Goal: Transaction & Acquisition: Book appointment/travel/reservation

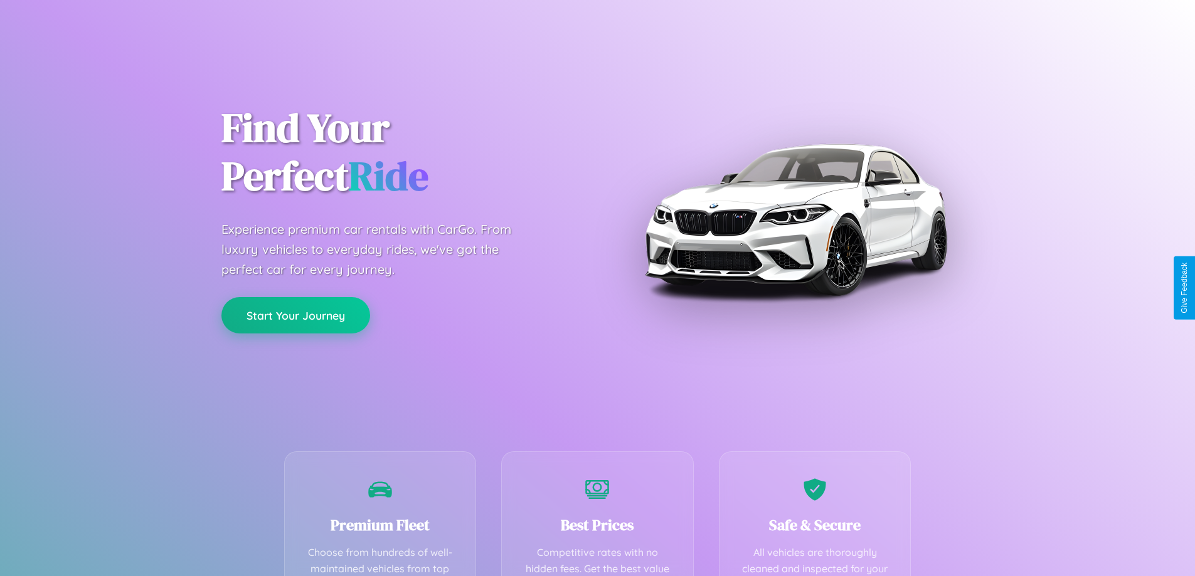
click at [295, 315] on button "Start Your Journey" at bounding box center [295, 315] width 149 height 36
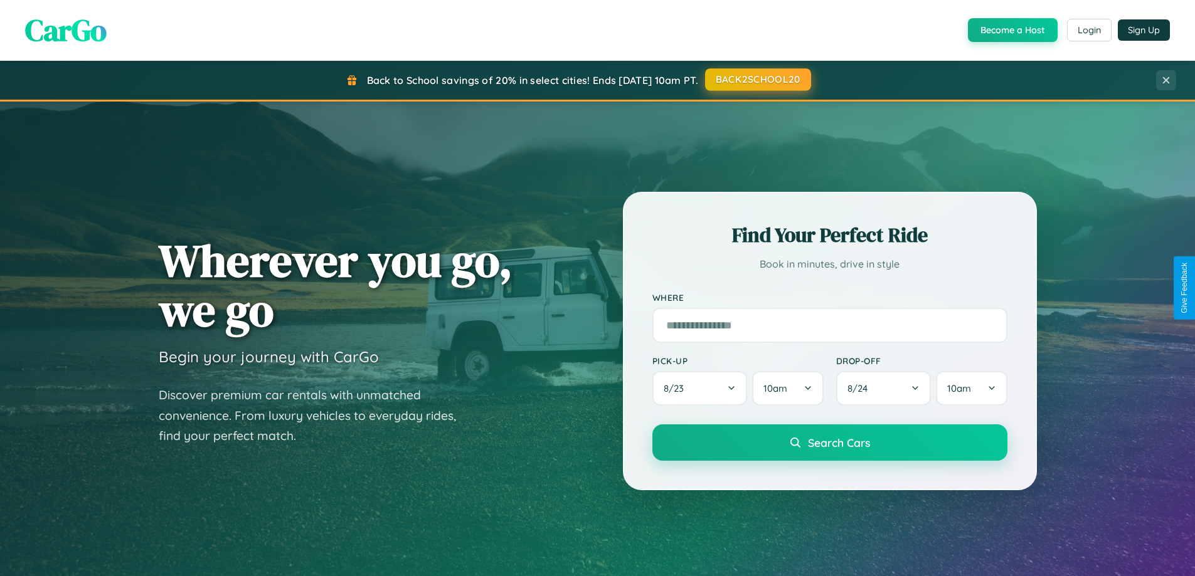
click at [757, 80] on button "BACK2SCHOOL20" at bounding box center [758, 79] width 106 height 23
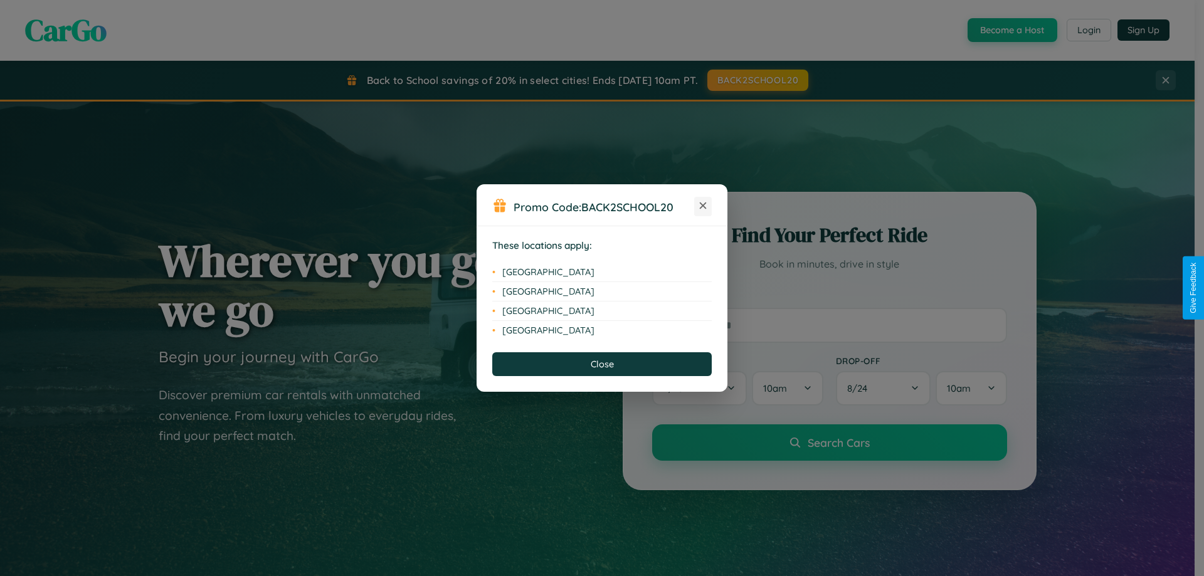
click at [703, 206] on icon at bounding box center [703, 206] width 7 height 7
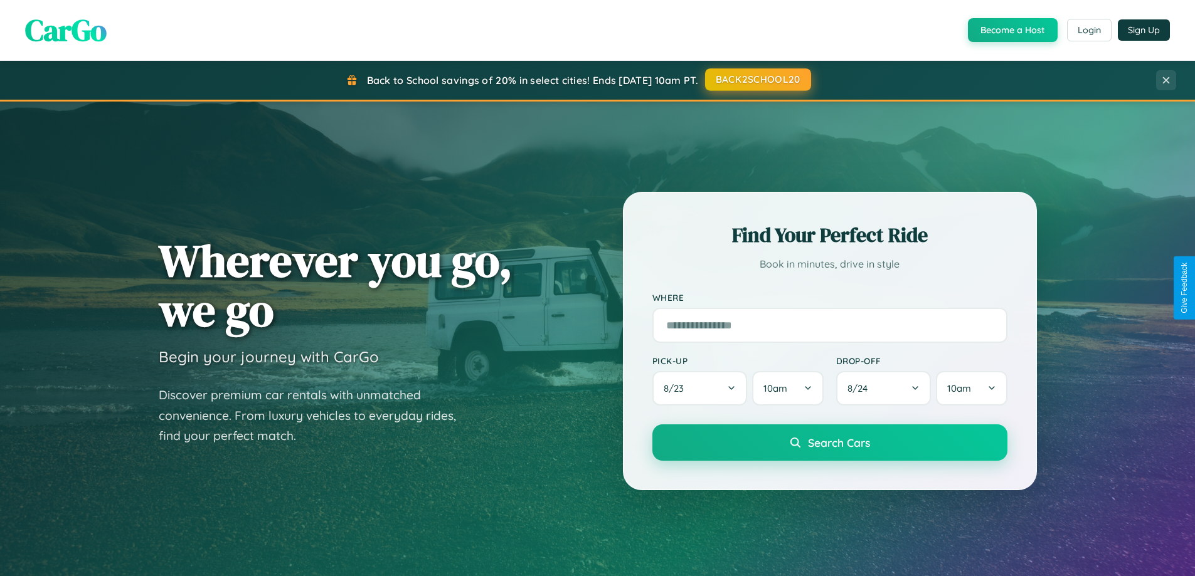
click at [757, 80] on button "BACK2SCHOOL20" at bounding box center [758, 79] width 106 height 23
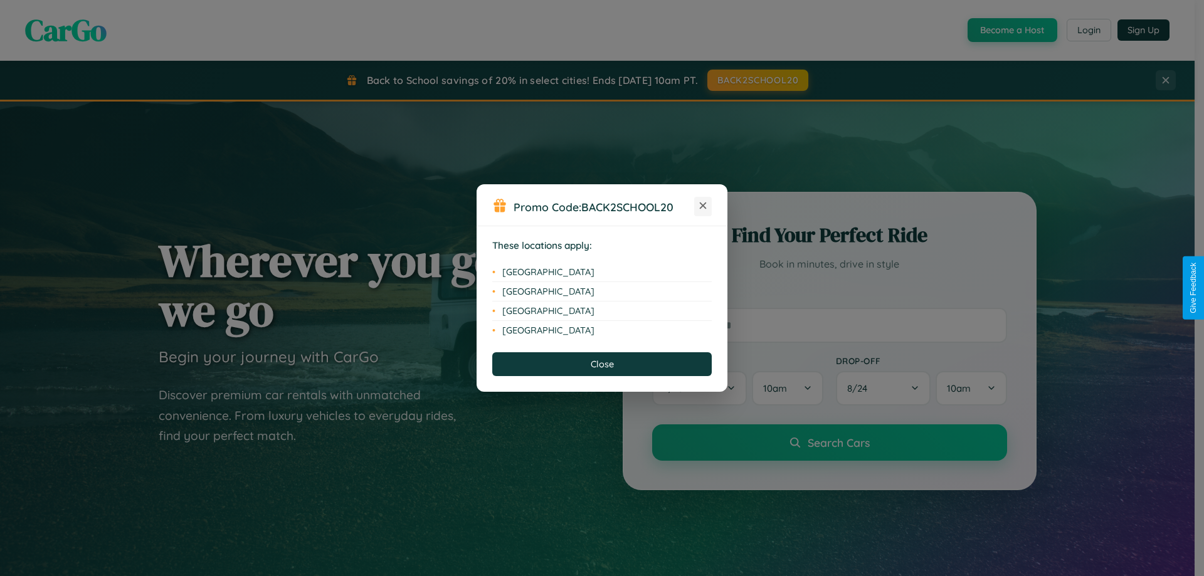
click at [703, 206] on icon at bounding box center [703, 206] width 7 height 7
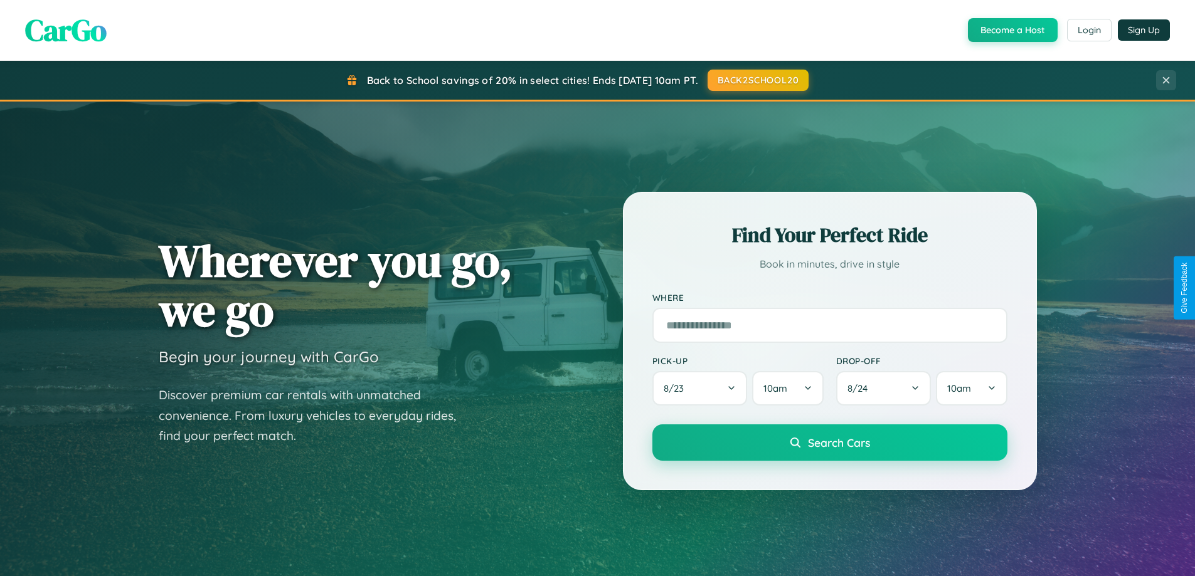
scroll to position [2413, 0]
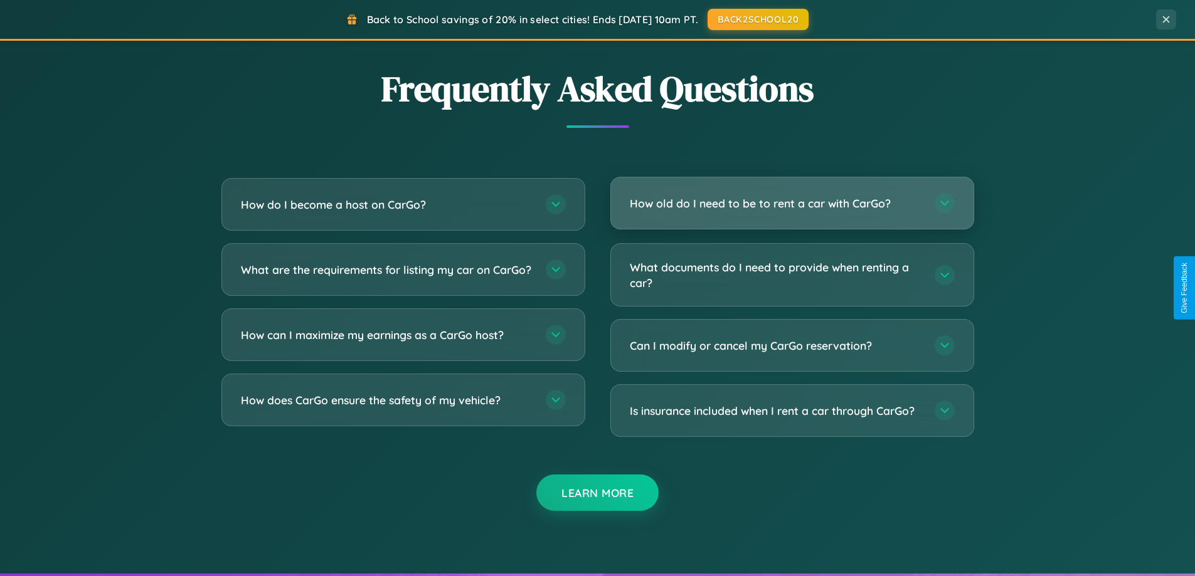
click at [791, 203] on h3 "How old do I need to be to rent a car with CarGo?" at bounding box center [776, 204] width 292 height 16
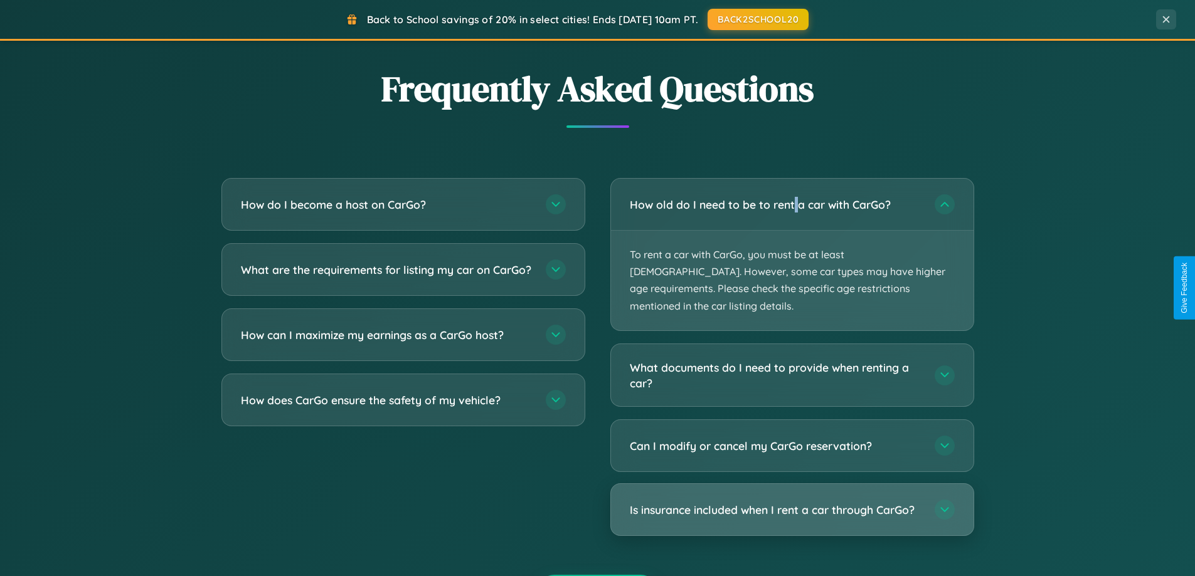
click at [791, 502] on h3 "Is insurance included when I rent a car through CarGo?" at bounding box center [776, 510] width 292 height 16
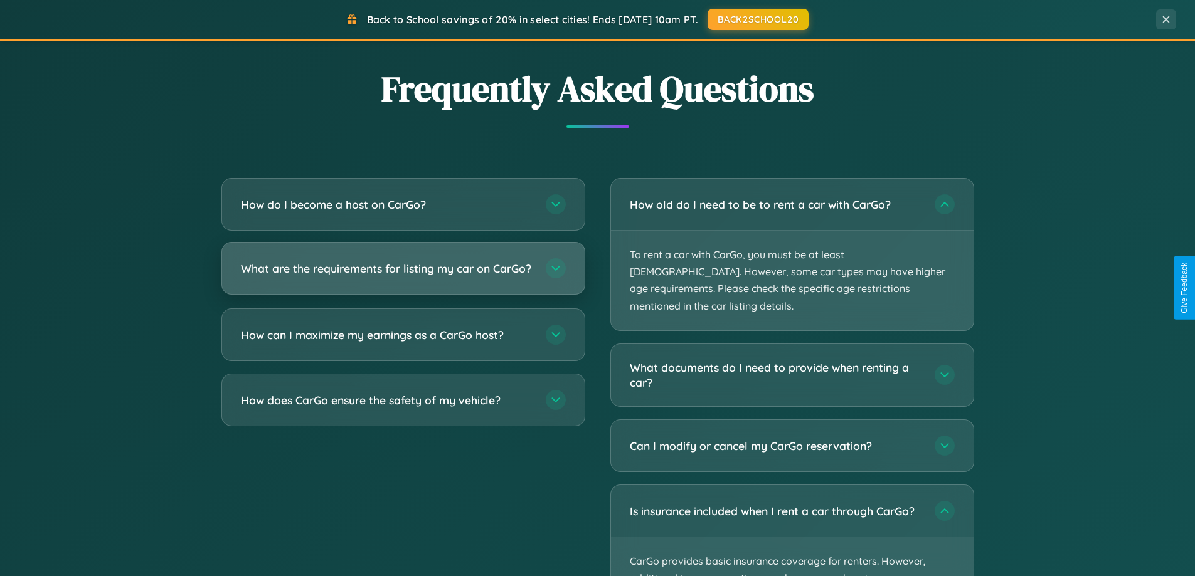
click at [403, 274] on h3 "What are the requirements for listing my car on CarGo?" at bounding box center [387, 269] width 292 height 16
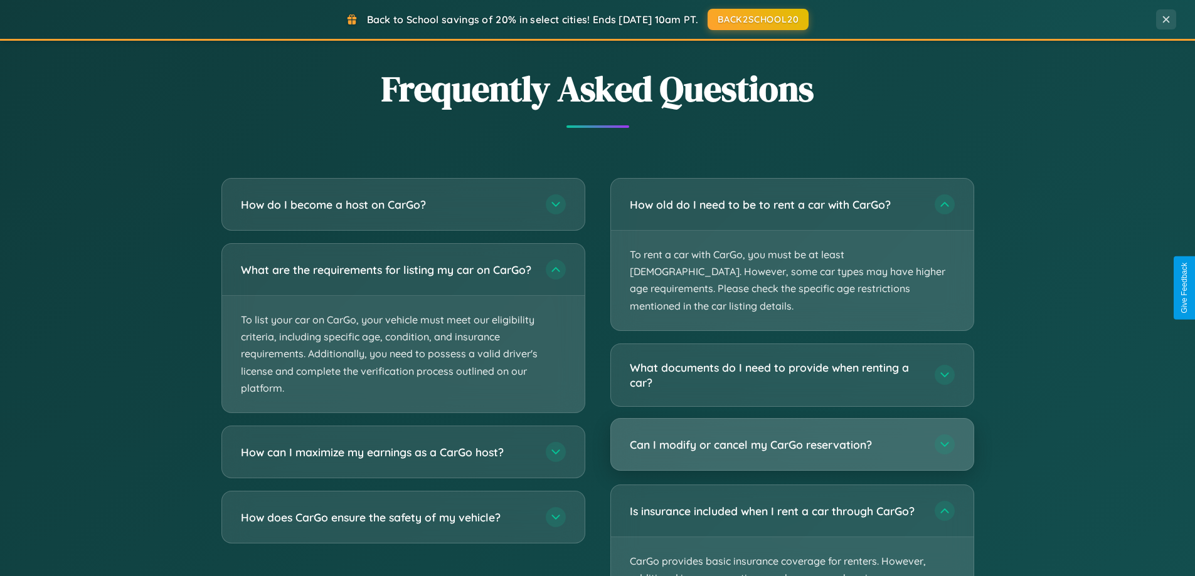
click at [791, 437] on h3 "Can I modify or cancel my CarGo reservation?" at bounding box center [776, 445] width 292 height 16
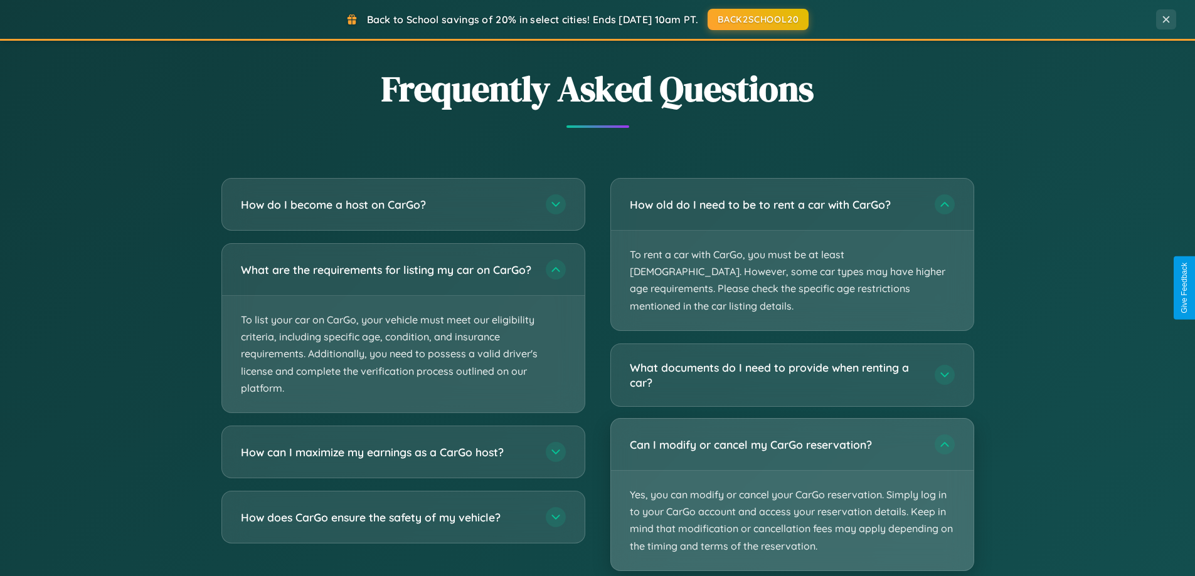
click at [791, 478] on p "Yes, you can modify or cancel your CarGo reservation. Simply log in to your Car…" at bounding box center [792, 521] width 362 height 100
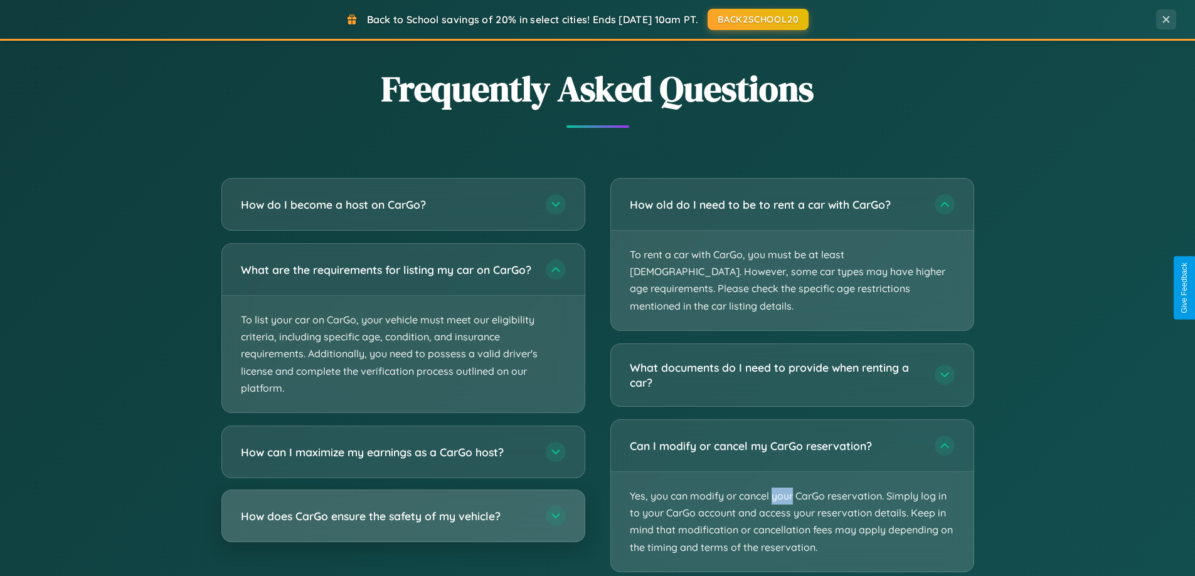
click at [403, 524] on h3 "How does CarGo ensure the safety of my vehicle?" at bounding box center [387, 517] width 292 height 16
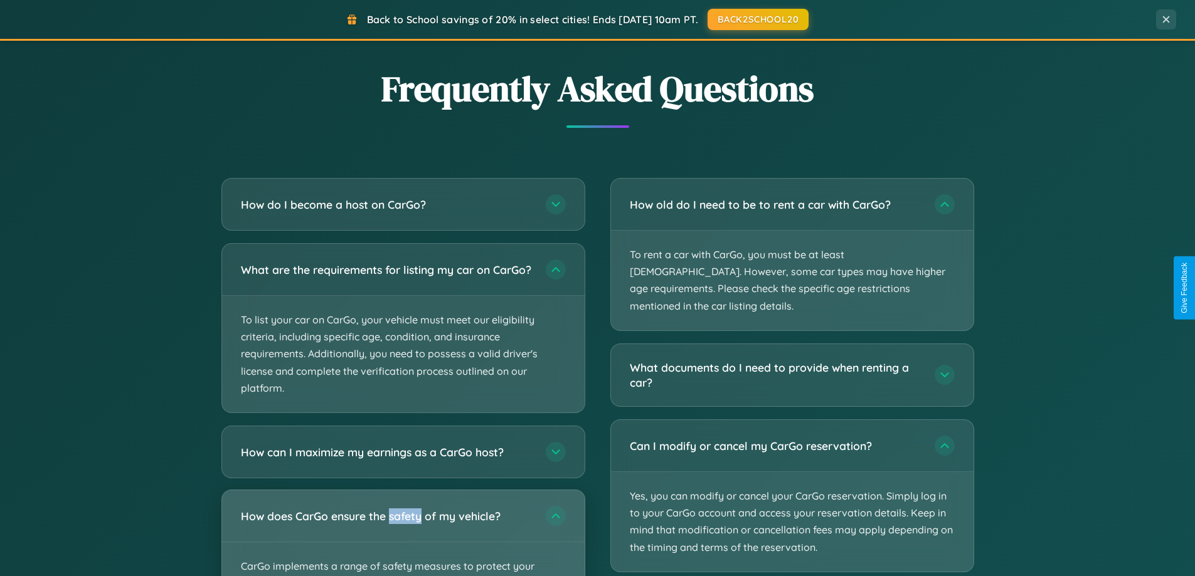
scroll to position [37, 0]
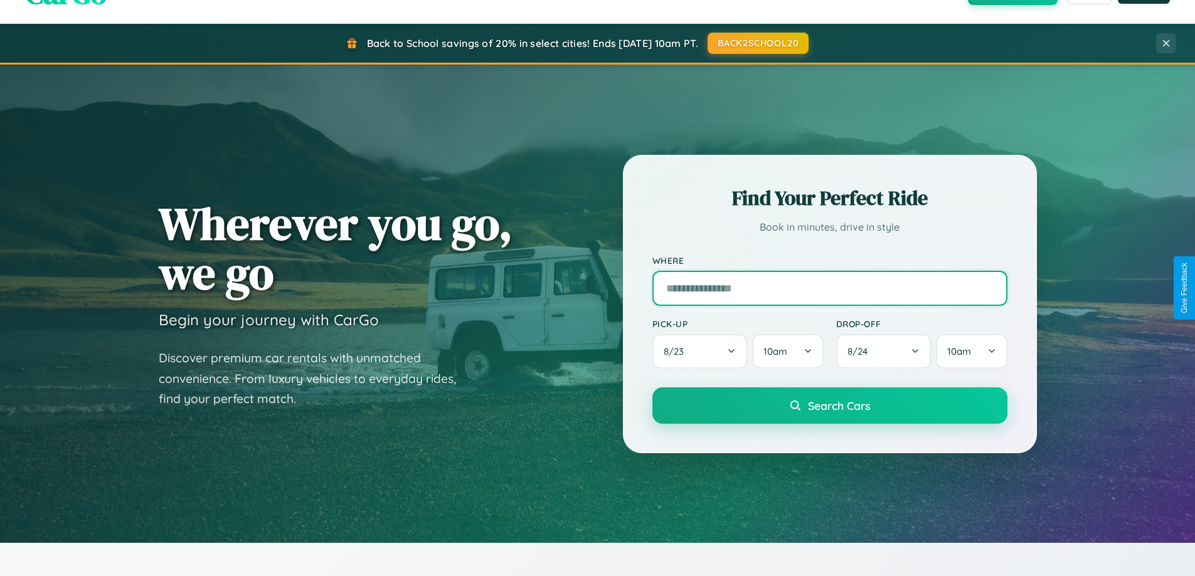
click at [829, 288] on input "text" at bounding box center [829, 288] width 355 height 35
type input "*****"
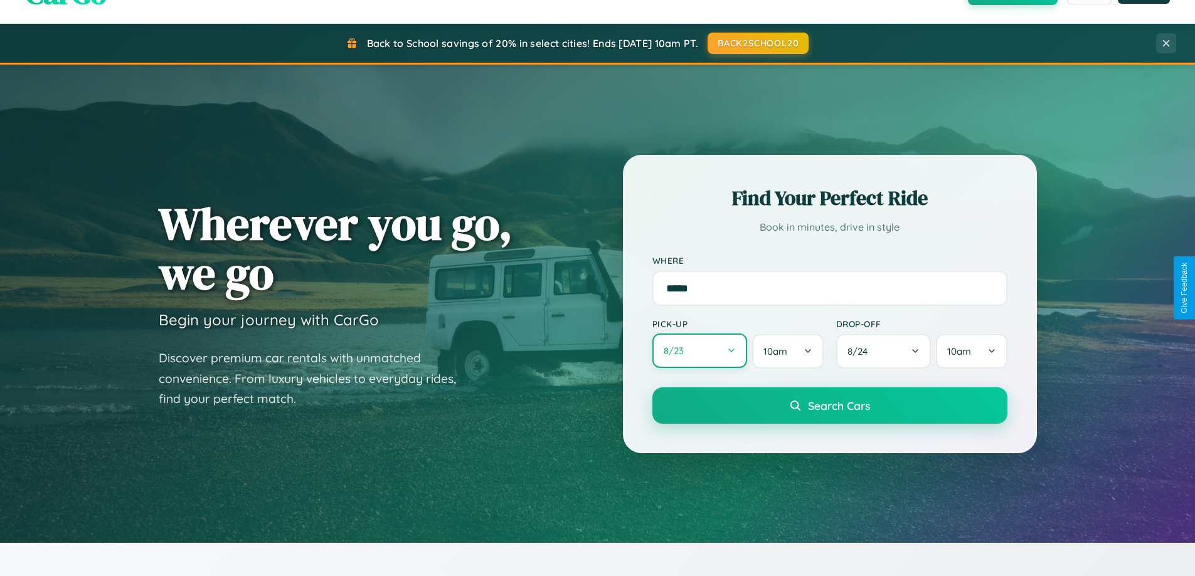
click at [699, 351] on button "8 / 23" at bounding box center [699, 351] width 95 height 34
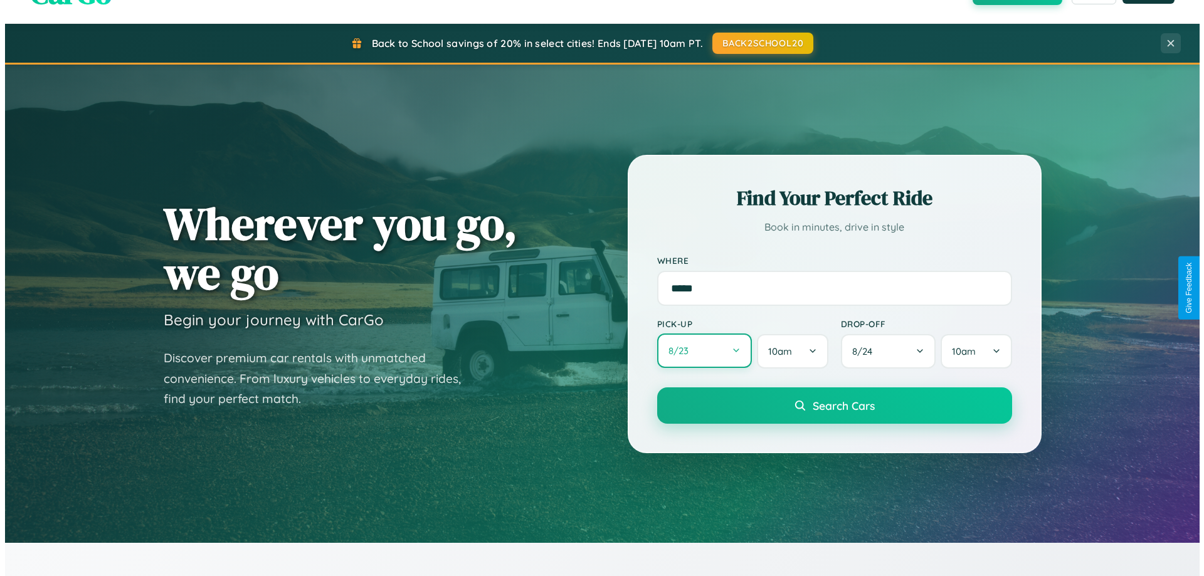
select select "*"
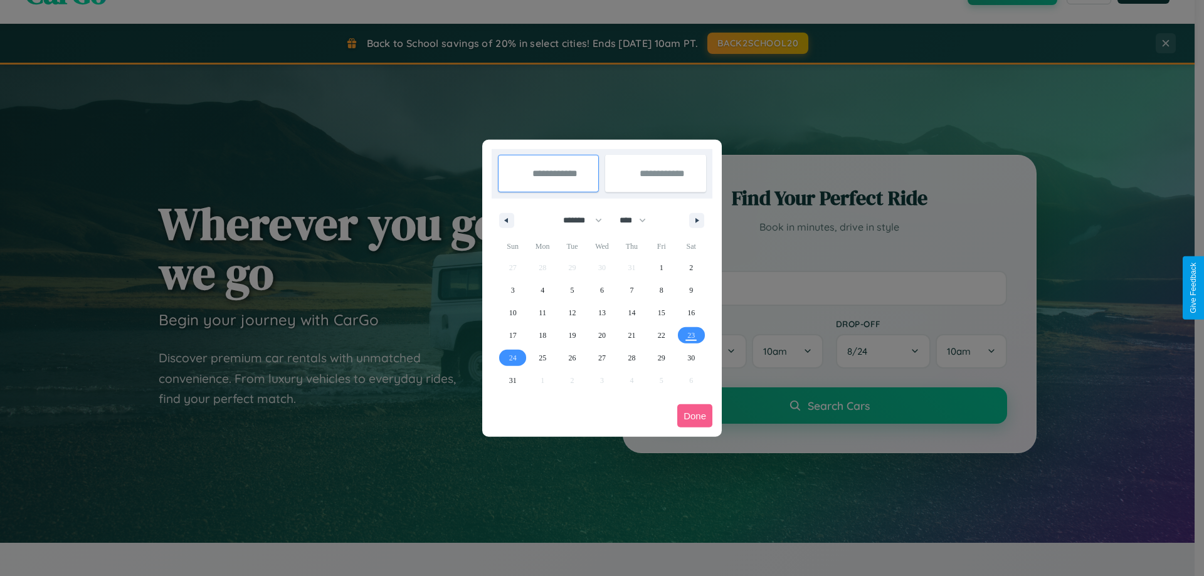
click at [577, 220] on select "******* ******** ***** ***** *** **** **** ****** ********* ******* ******** **…" at bounding box center [580, 220] width 53 height 21
drag, startPoint x: 638, startPoint y: 220, endPoint x: 602, endPoint y: 251, distance: 48.0
click at [638, 220] on select "**** **** **** **** **** **** **** **** **** **** **** **** **** **** **** ****…" at bounding box center [632, 220] width 38 height 21
select select "****"
click at [632, 312] on span "13" at bounding box center [632, 313] width 8 height 23
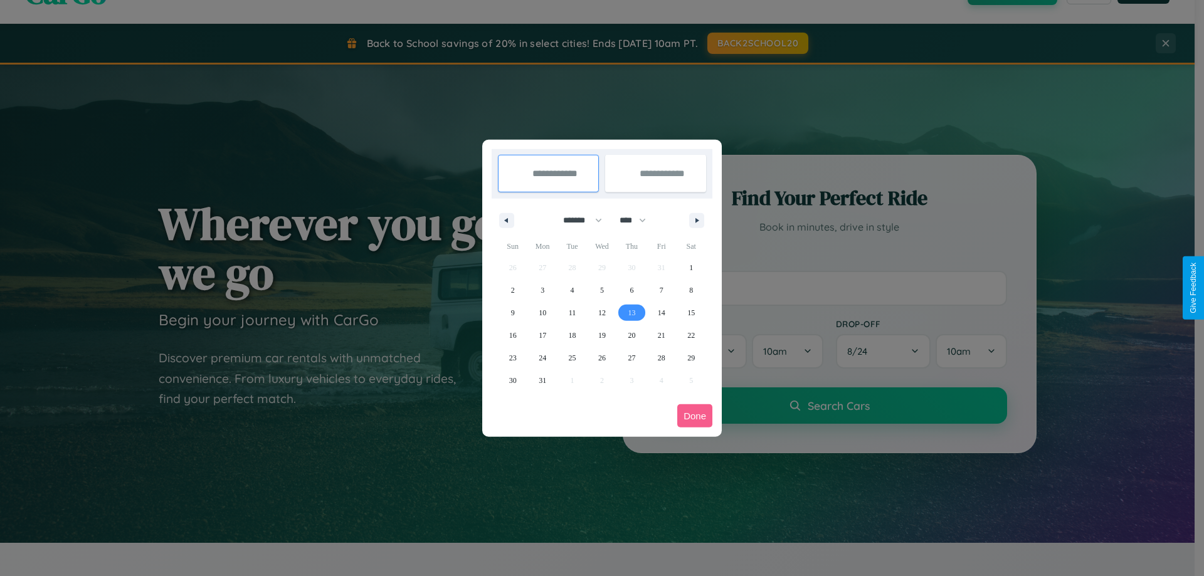
type input "**********"
click at [512, 357] on span "23" at bounding box center [513, 358] width 8 height 23
type input "**********"
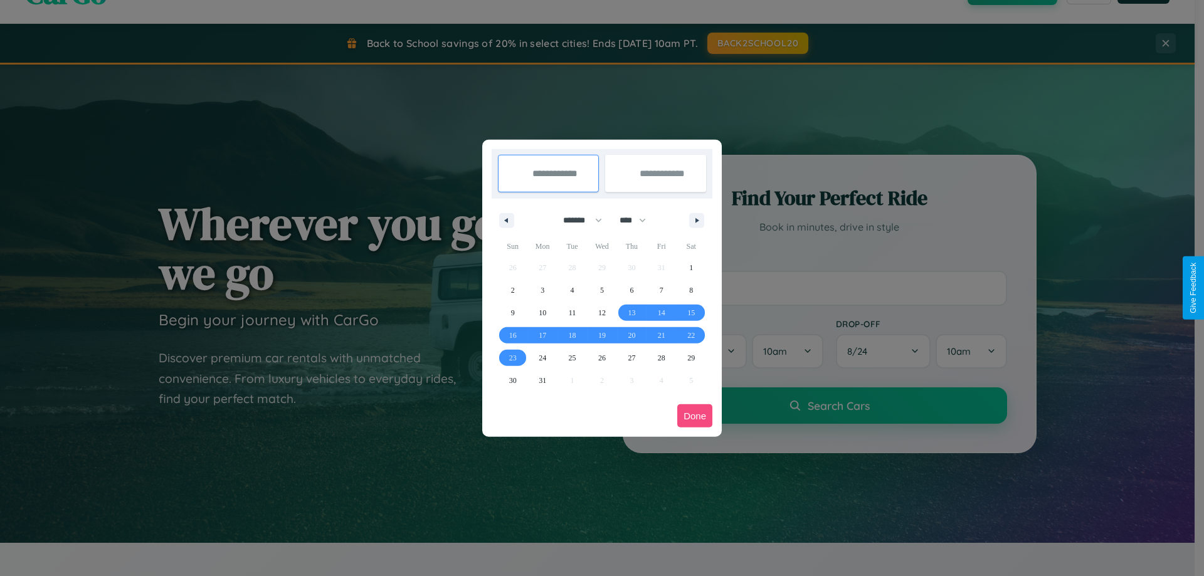
click at [695, 416] on button "Done" at bounding box center [694, 415] width 35 height 23
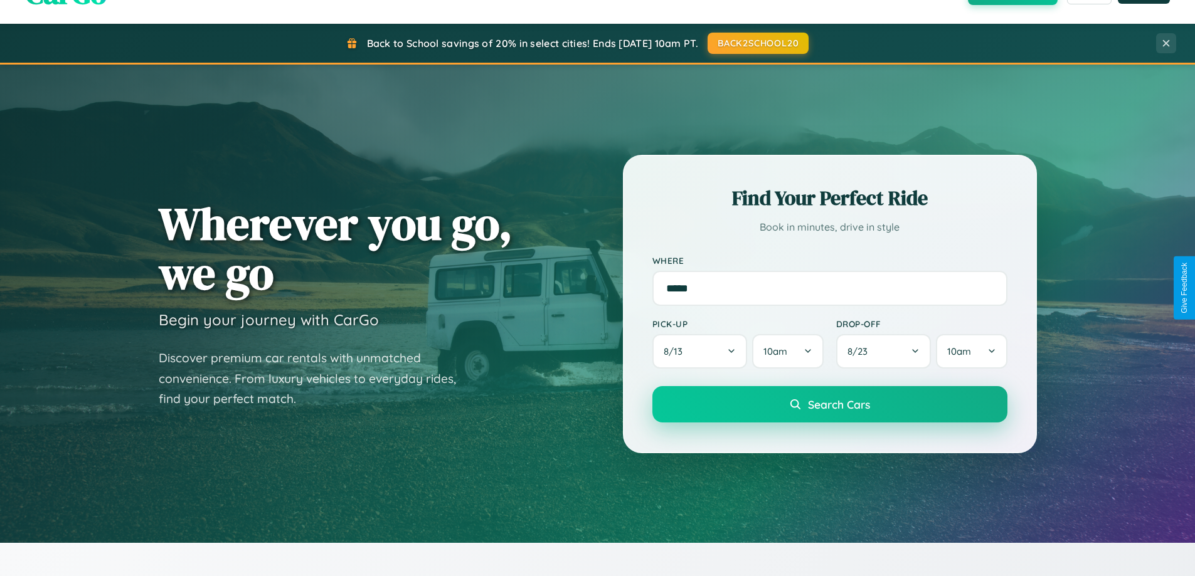
click at [829, 406] on span "Search Cars" at bounding box center [839, 405] width 62 height 14
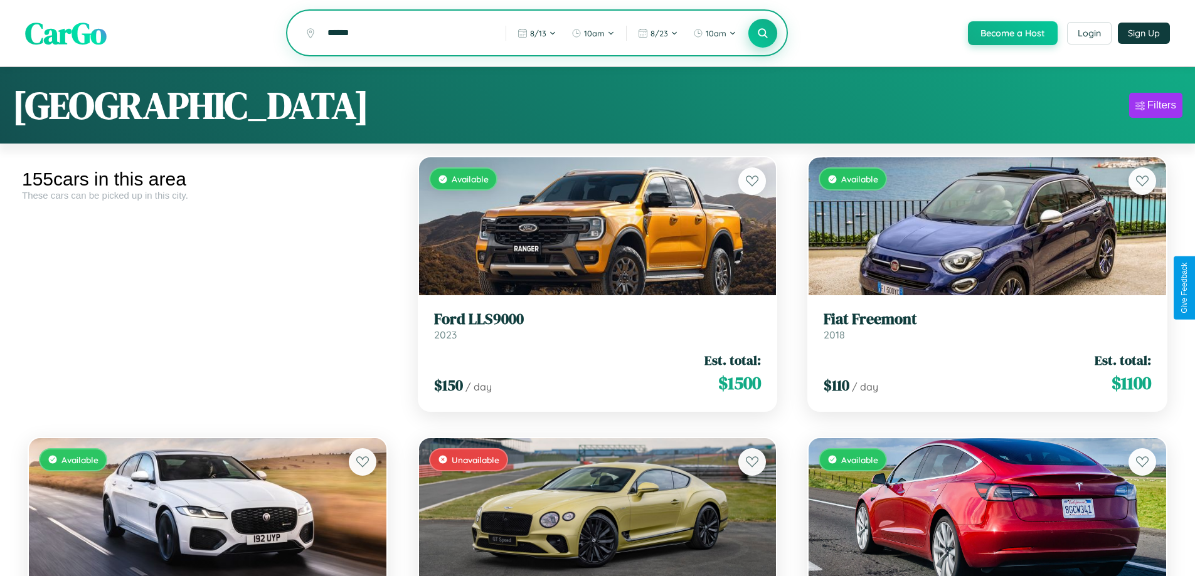
click at [762, 34] on icon at bounding box center [763, 33] width 12 height 12
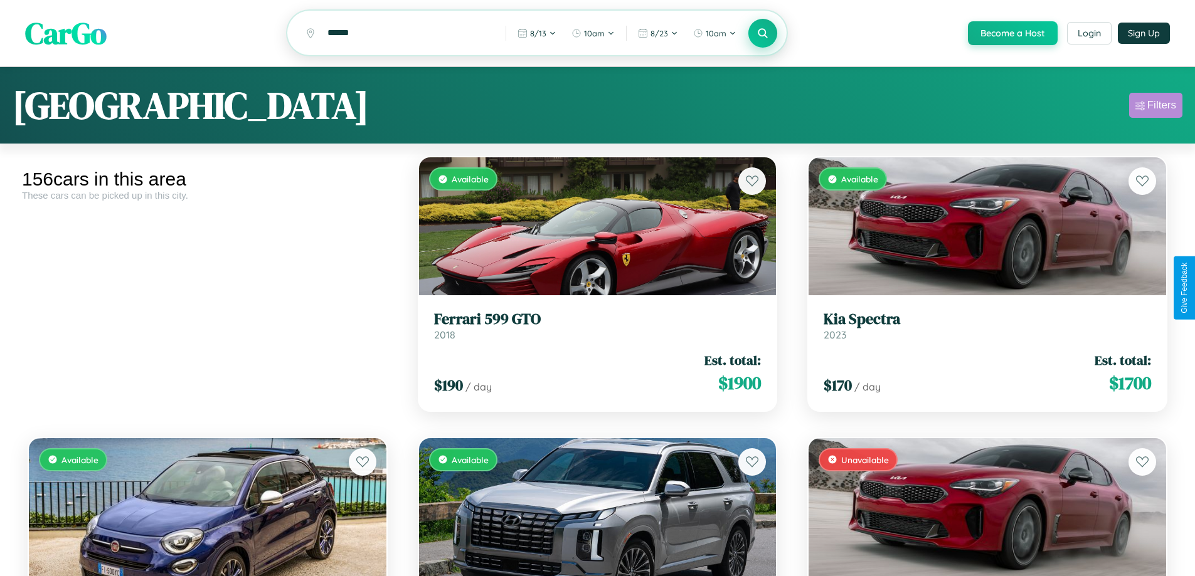
click at [1155, 107] on div "Filters" at bounding box center [1161, 105] width 29 height 13
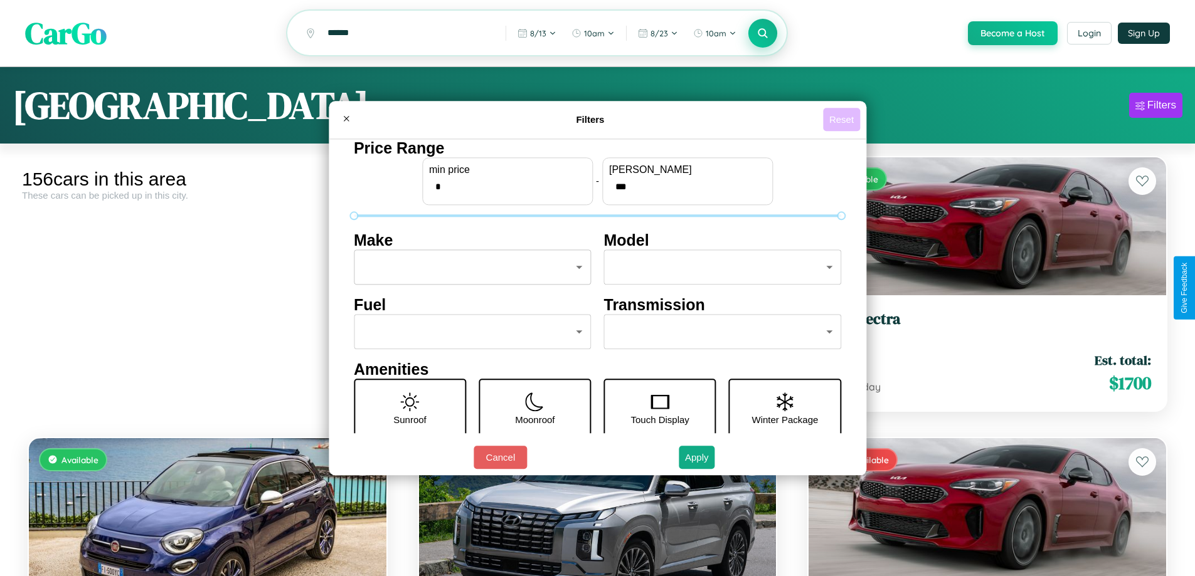
click at [843, 119] on button "Reset" at bounding box center [841, 119] width 37 height 23
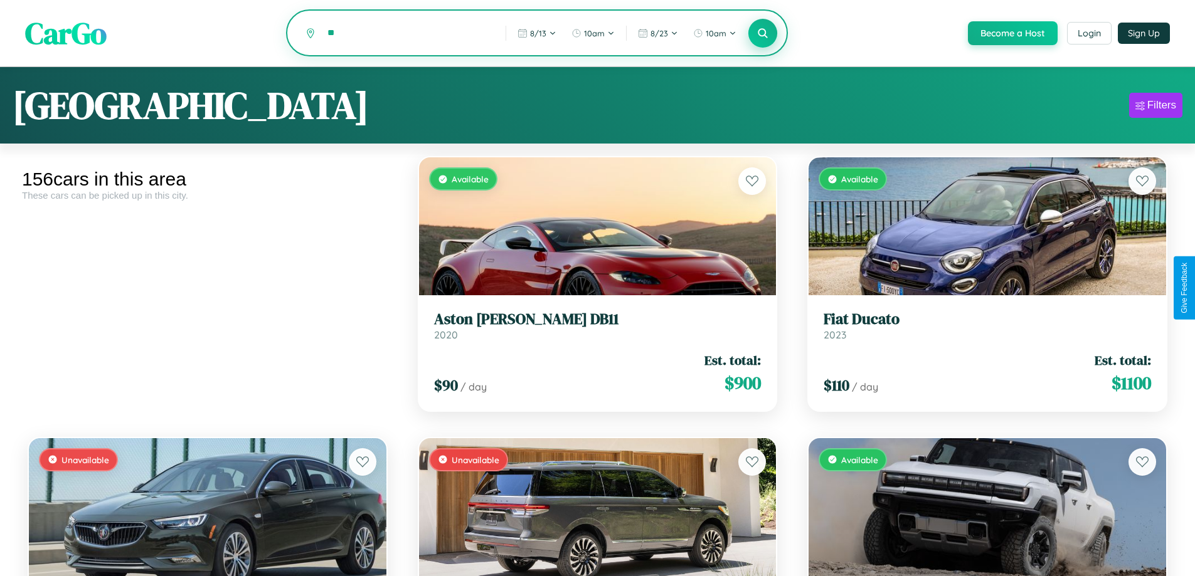
type input "*"
type input "******"
click at [762, 34] on icon at bounding box center [763, 33] width 12 height 12
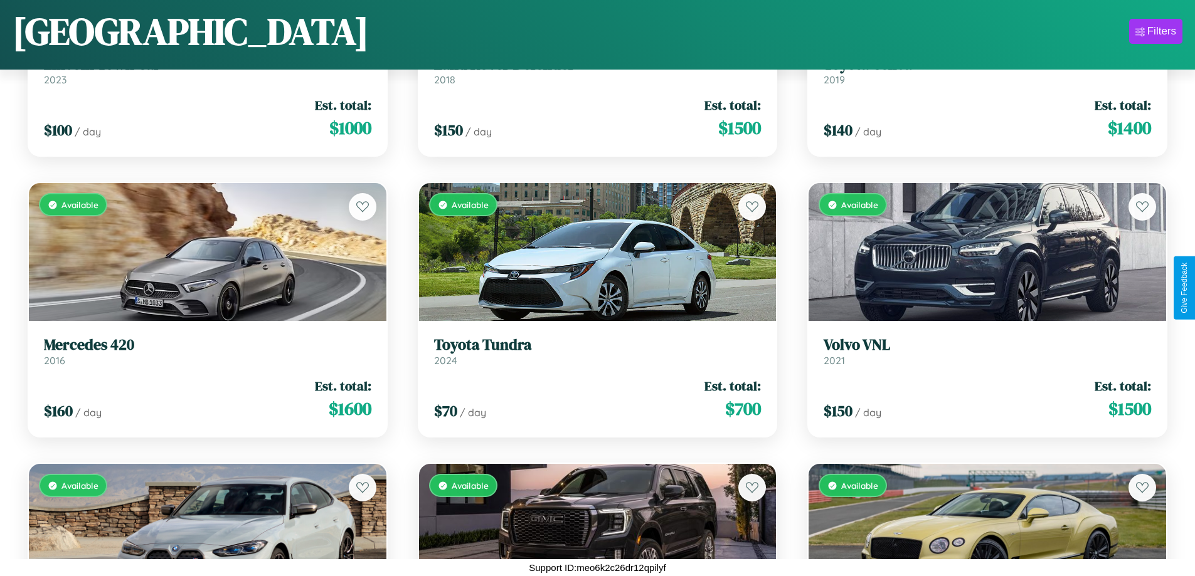
scroll to position [6355, 0]
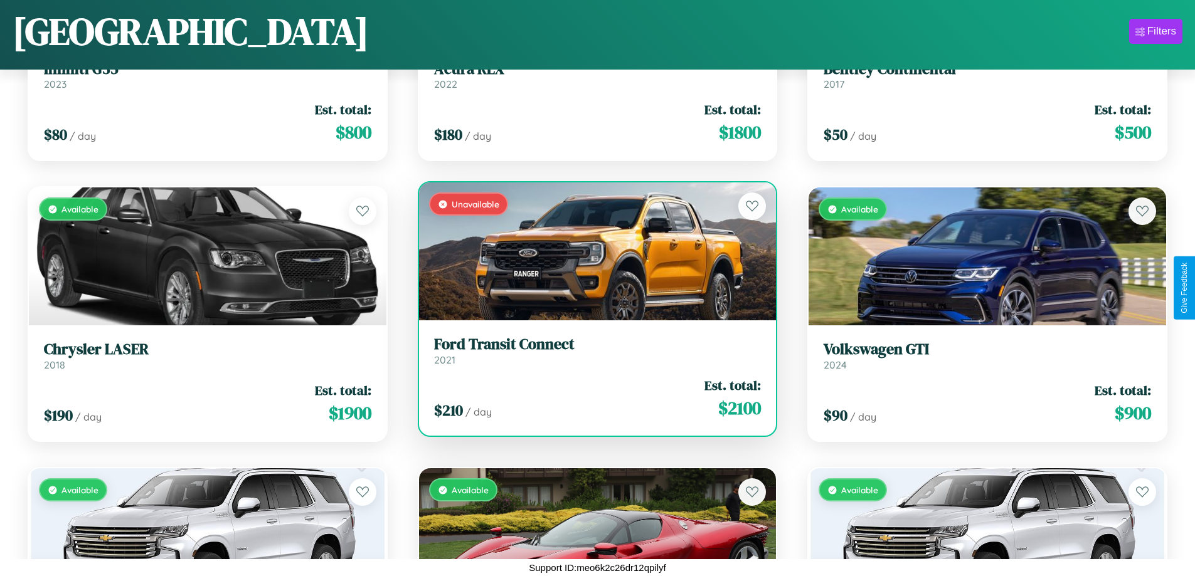
click at [592, 251] on div "Unavailable" at bounding box center [597, 251] width 357 height 138
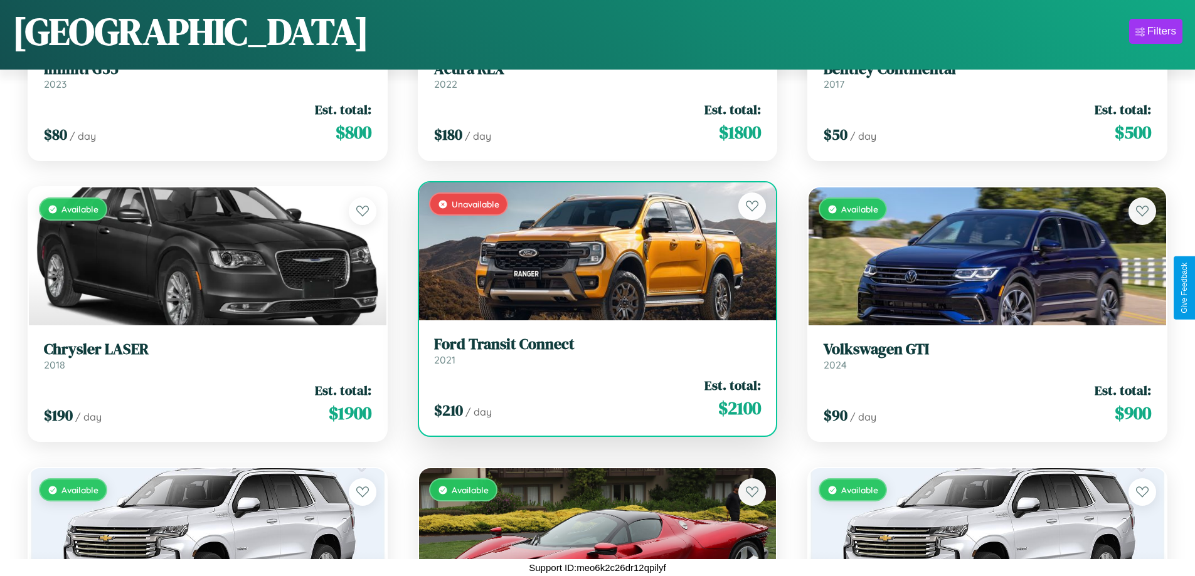
click at [592, 251] on div "Unavailable" at bounding box center [597, 251] width 357 height 138
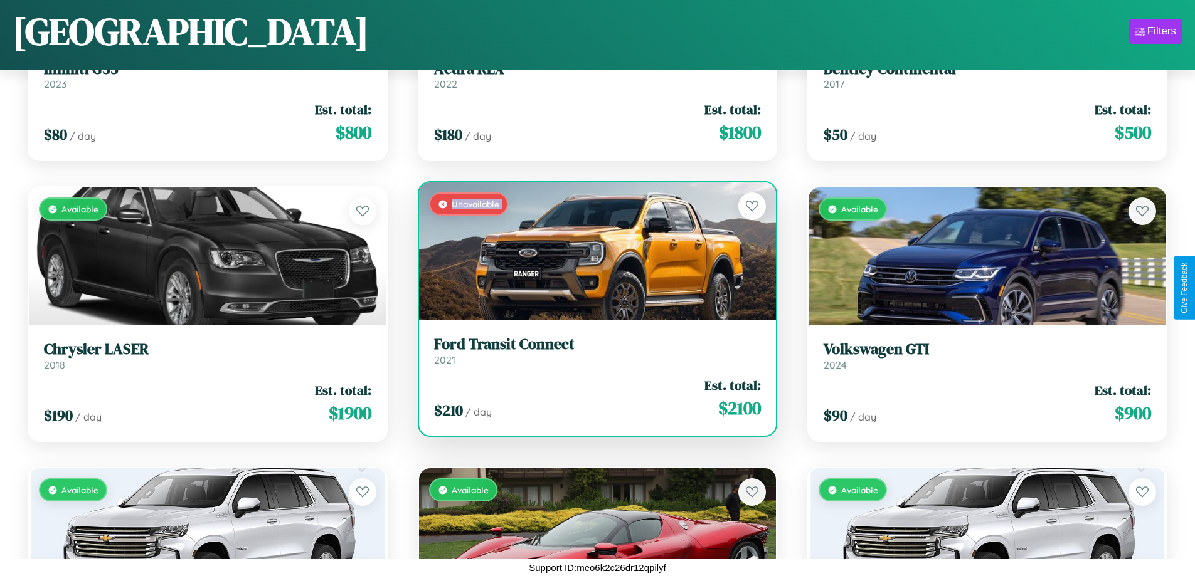
click at [592, 251] on div "Unavailable" at bounding box center [597, 251] width 357 height 138
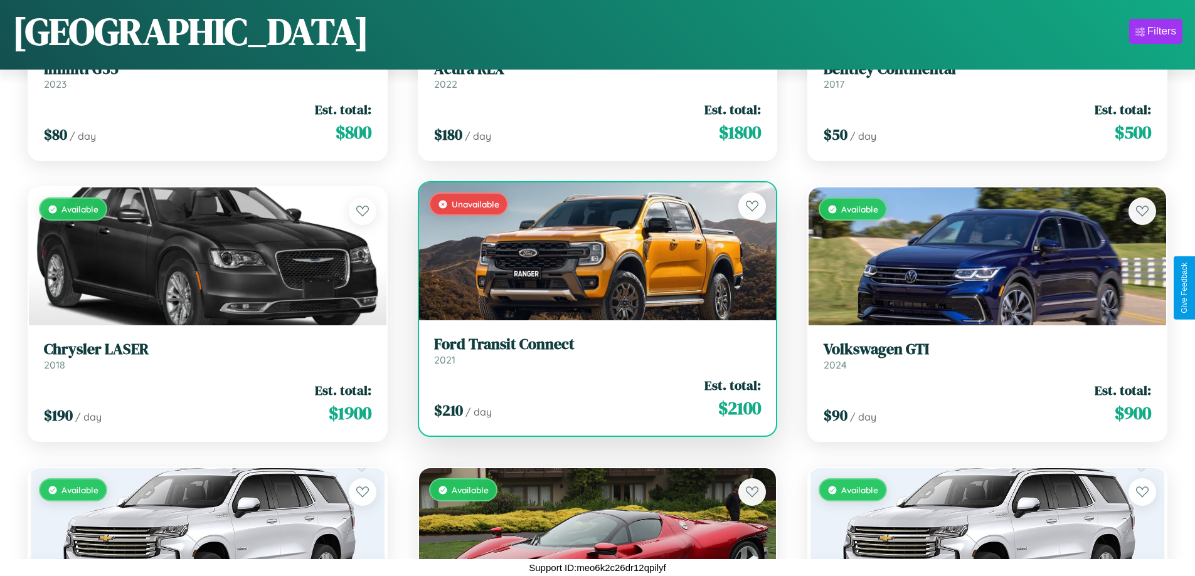
click at [592, 251] on div "Unavailable" at bounding box center [597, 251] width 357 height 138
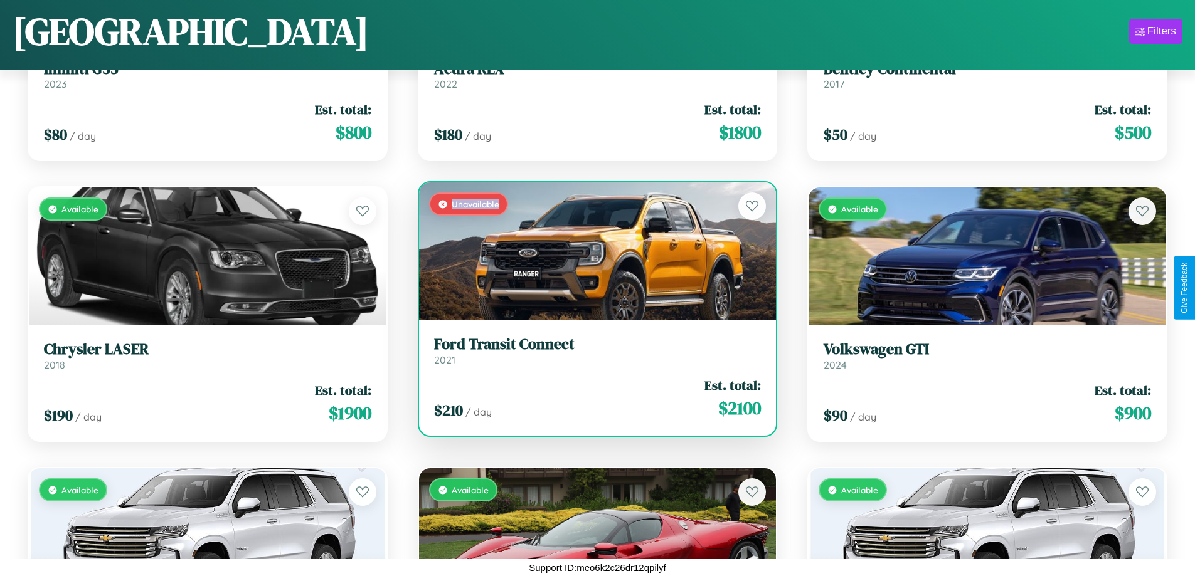
click at [592, 251] on div "Unavailable" at bounding box center [597, 251] width 357 height 138
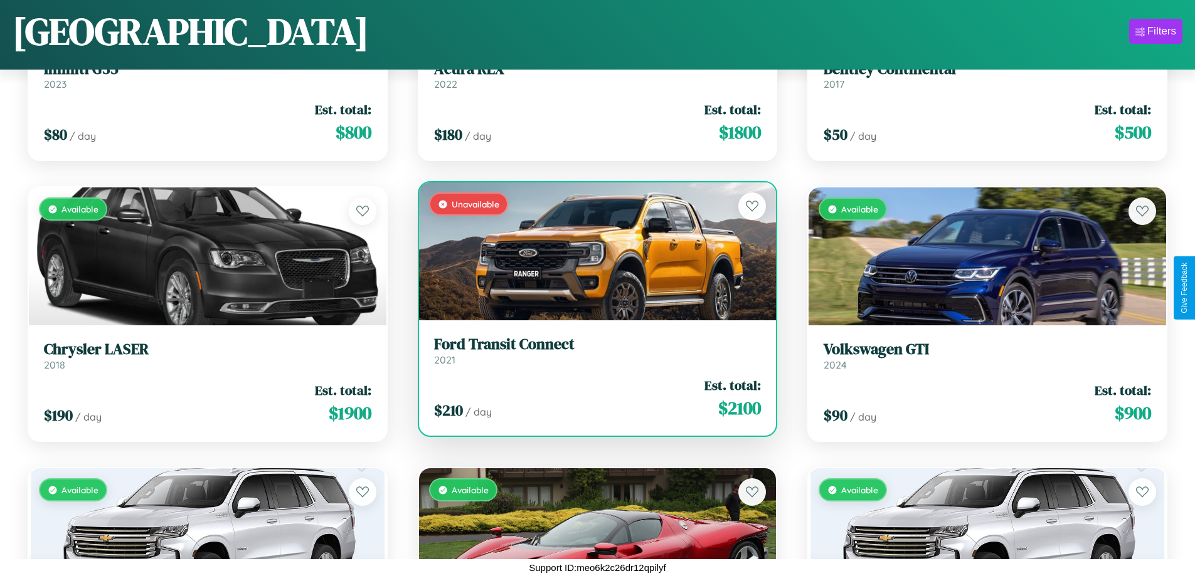
click at [592, 351] on h3 "Ford Transit Connect" at bounding box center [597, 345] width 327 height 18
